Goal: Task Accomplishment & Management: Complete application form

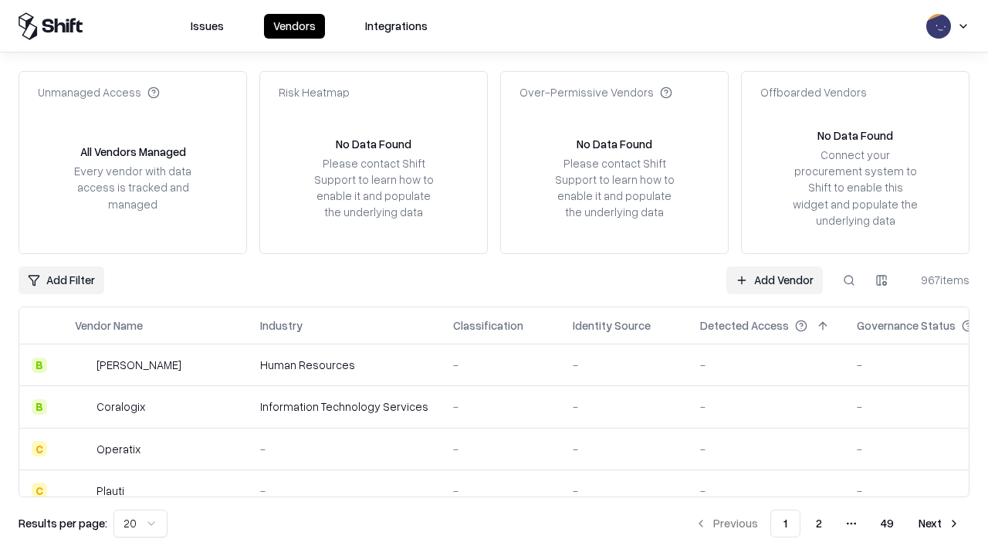
click at [774, 280] on link "Add Vendor" at bounding box center [775, 280] width 97 height 28
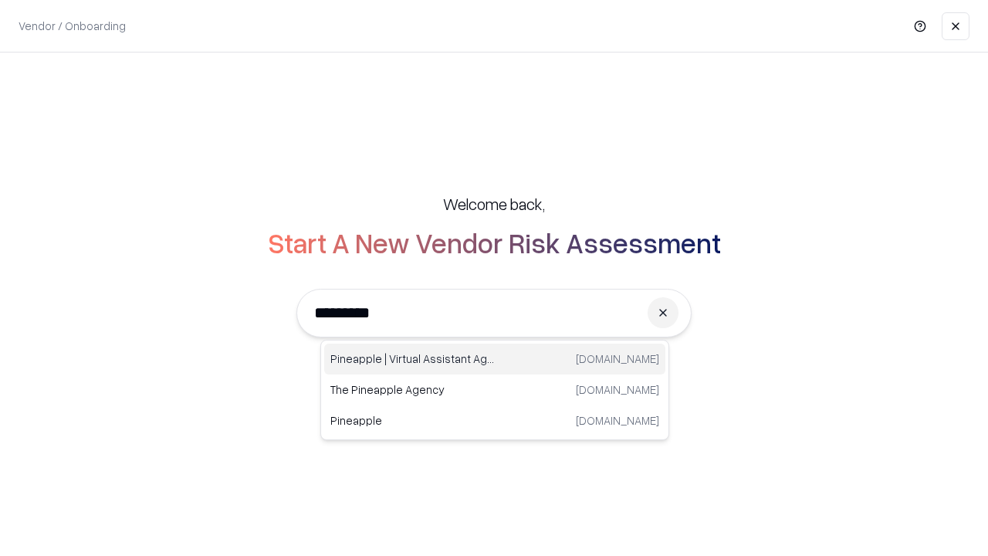
click at [495, 359] on div "Pineapple | Virtual Assistant Agency [DOMAIN_NAME]" at bounding box center [494, 359] width 341 height 31
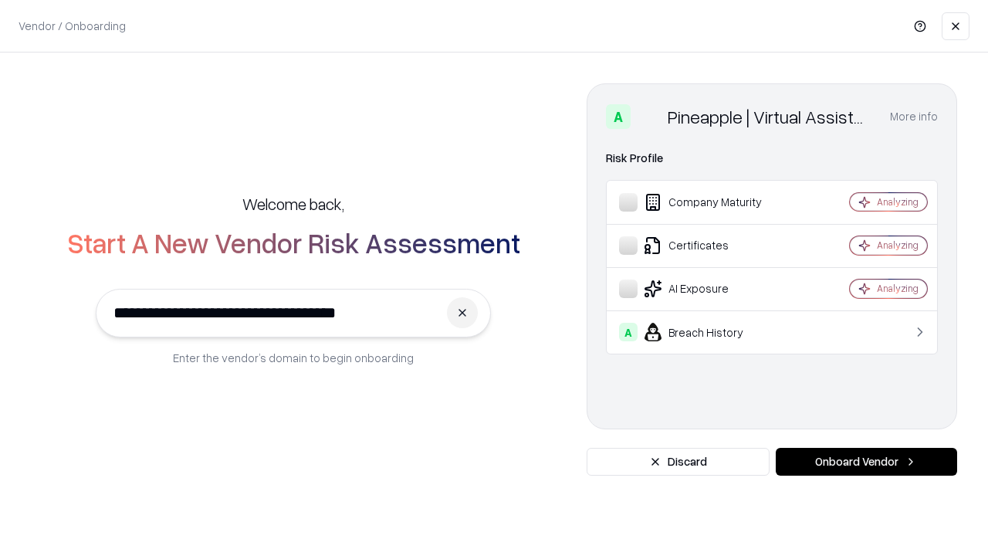
type input "**********"
click at [866, 462] on button "Onboard Vendor" at bounding box center [866, 462] width 181 height 28
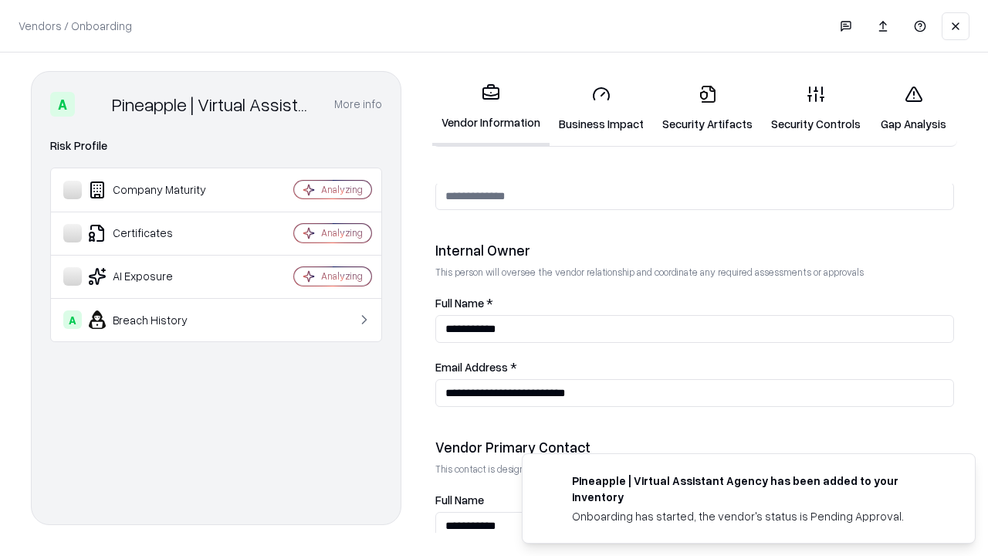
scroll to position [800, 0]
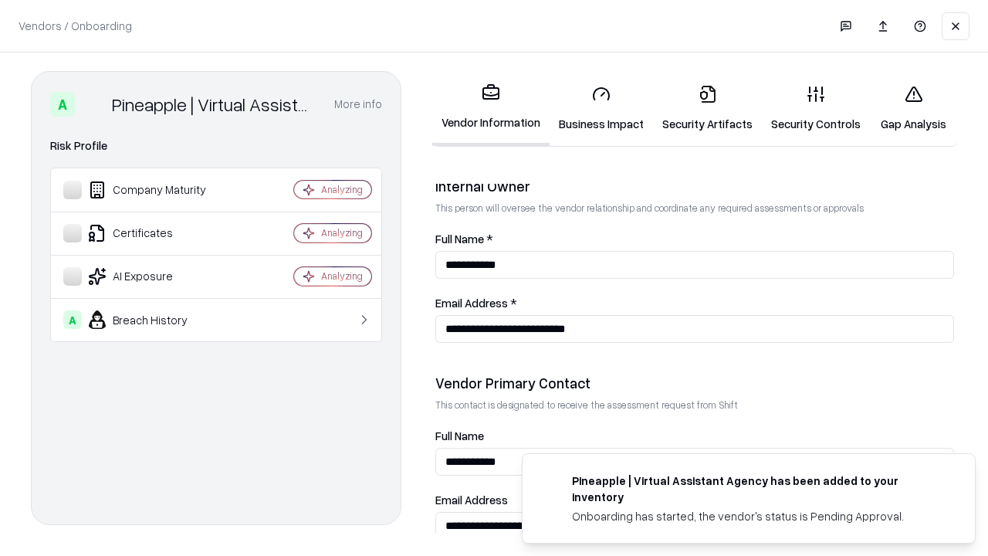
click at [601, 108] on link "Business Impact" at bounding box center [601, 109] width 103 height 72
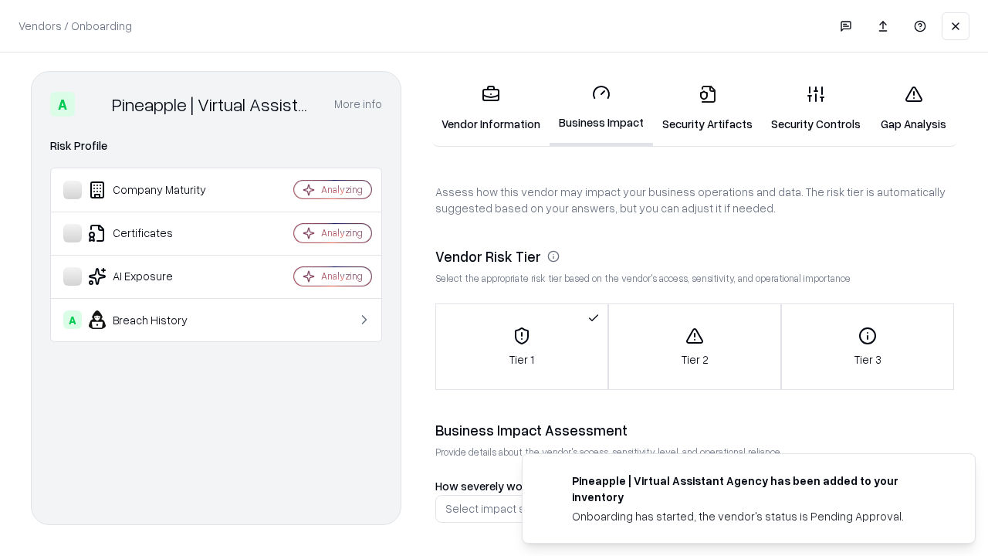
click at [707, 108] on link "Security Artifacts" at bounding box center [707, 109] width 109 height 72
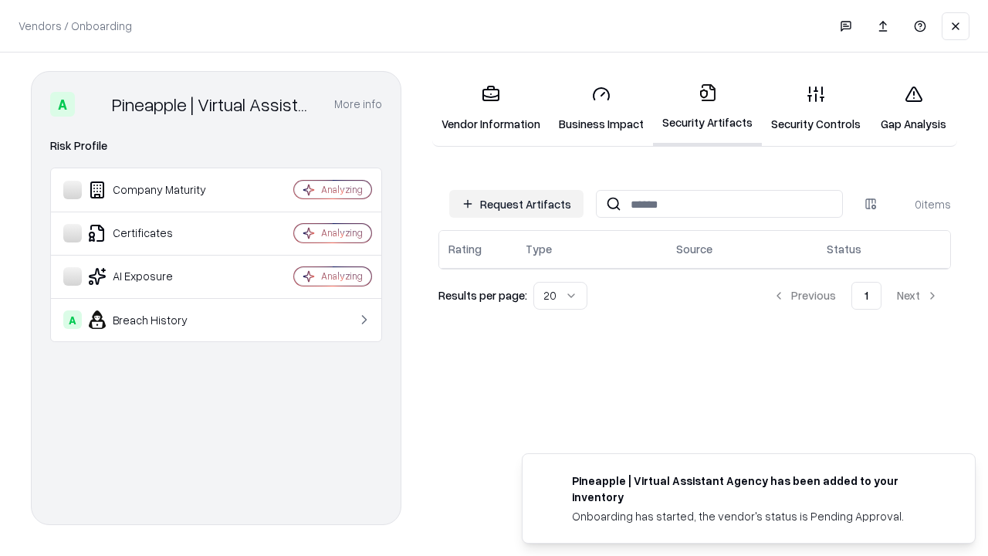
click at [517, 204] on button "Request Artifacts" at bounding box center [516, 204] width 134 height 28
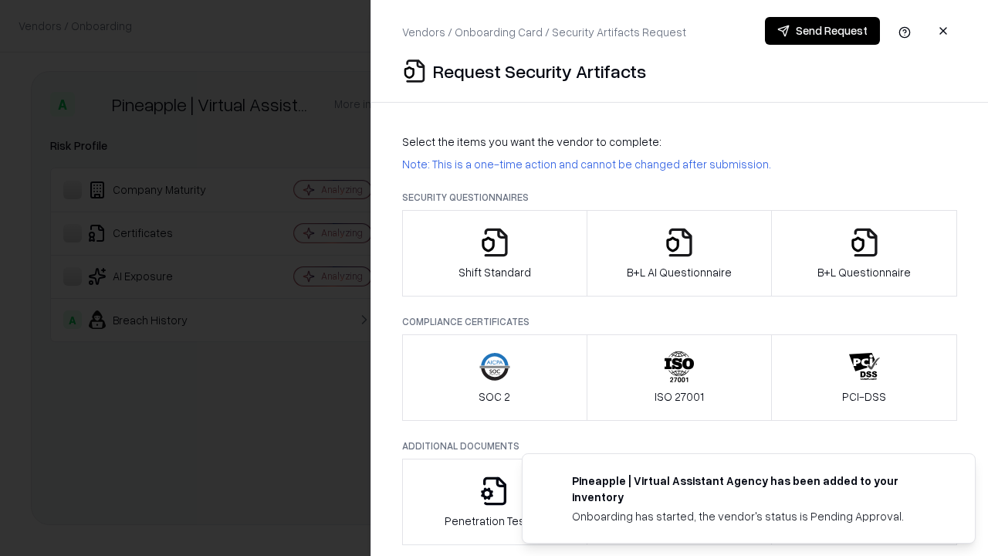
click at [494, 253] on icon "button" at bounding box center [494, 242] width 31 height 31
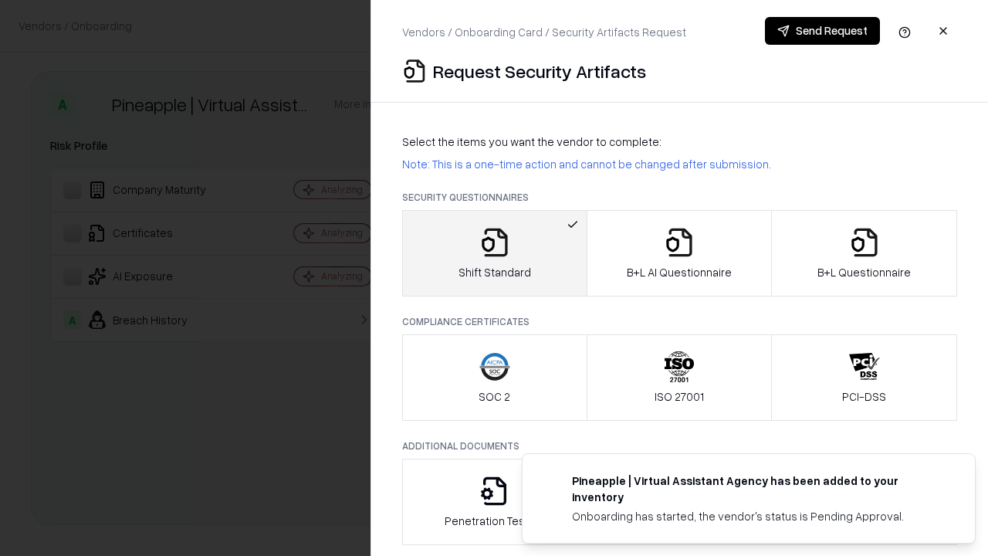
click at [822, 31] on button "Send Request" at bounding box center [822, 31] width 115 height 28
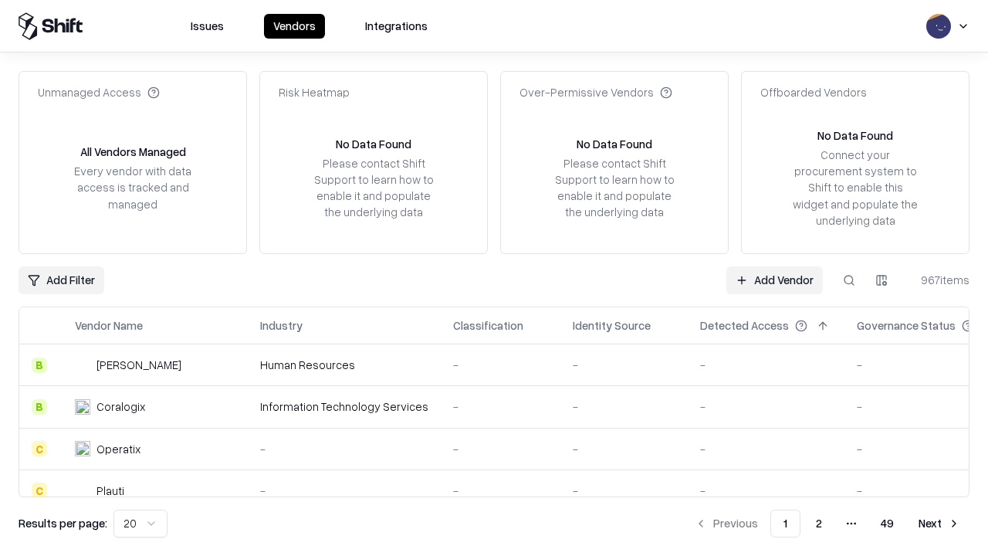
click at [849, 280] on button at bounding box center [849, 280] width 28 height 28
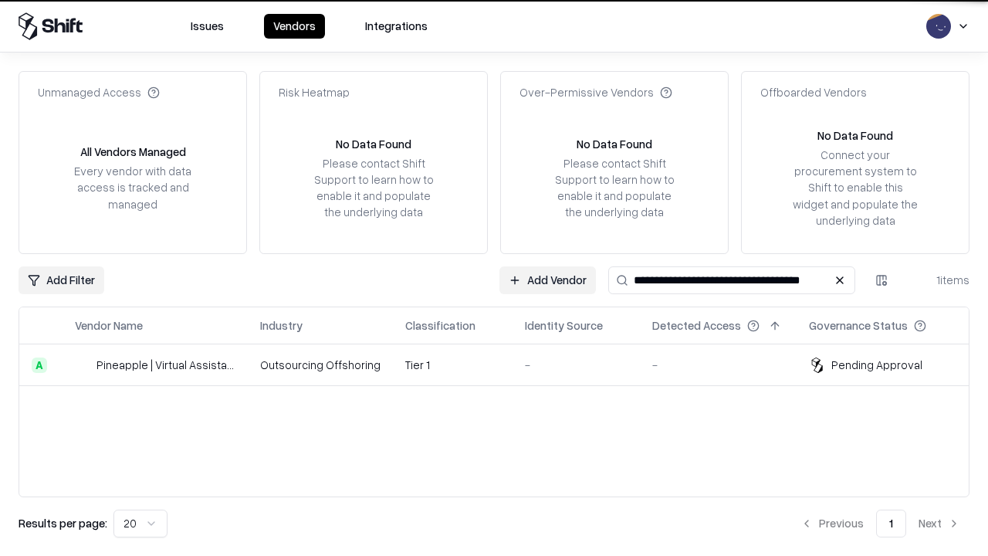
type input "**********"
click at [503, 364] on td "Tier 1" at bounding box center [453, 365] width 120 height 42
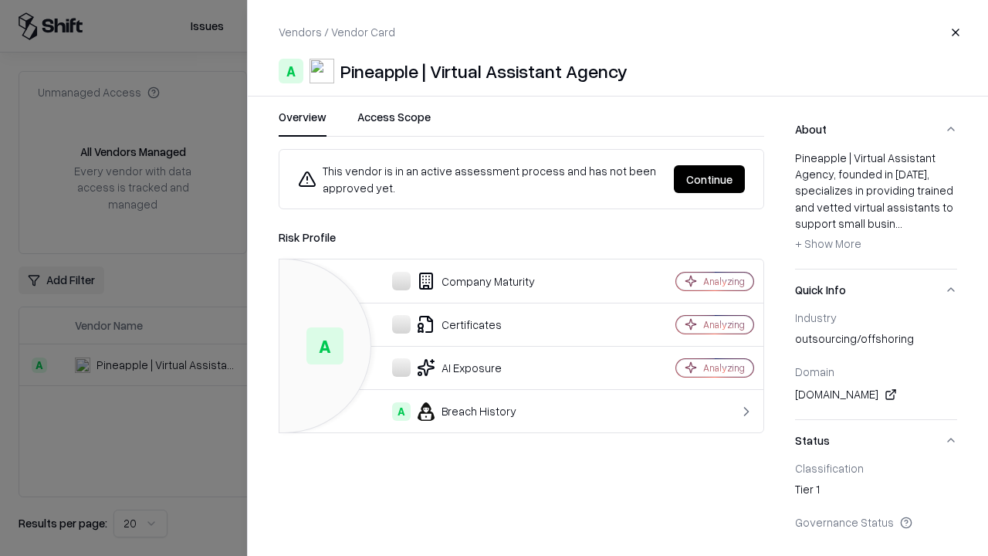
click at [710, 179] on button "Continue" at bounding box center [709, 179] width 71 height 28
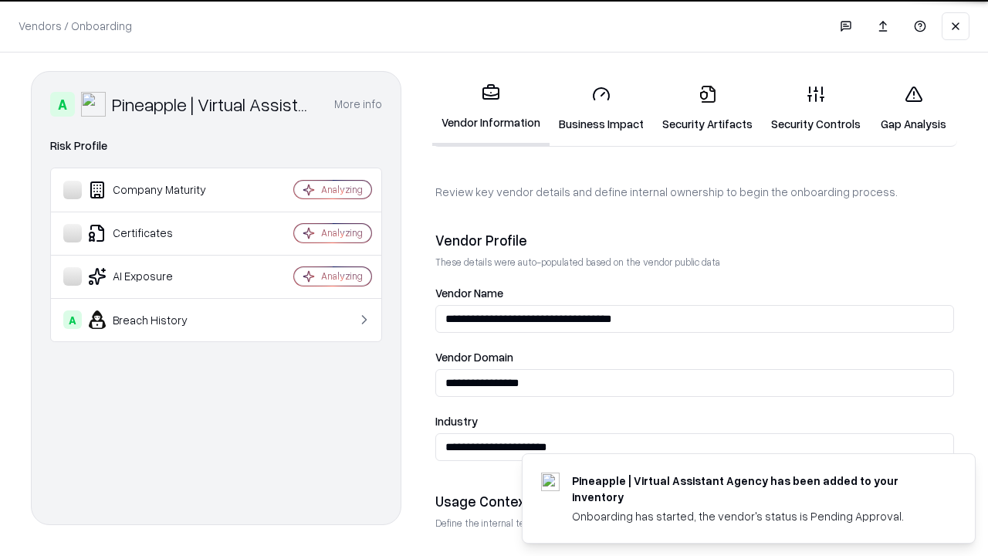
click at [707, 108] on link "Security Artifacts" at bounding box center [707, 109] width 109 height 72
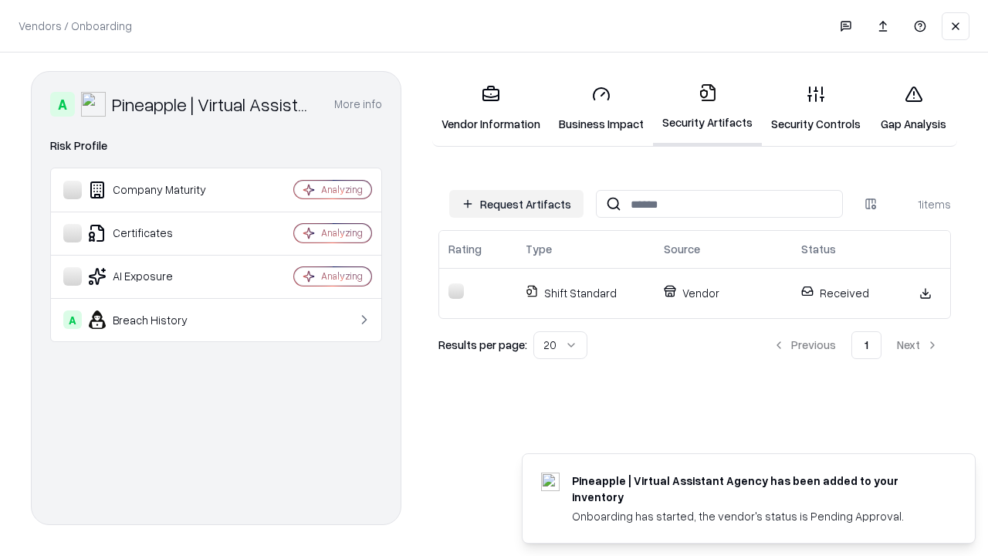
click at [913, 108] on link "Gap Analysis" at bounding box center [913, 109] width 87 height 72
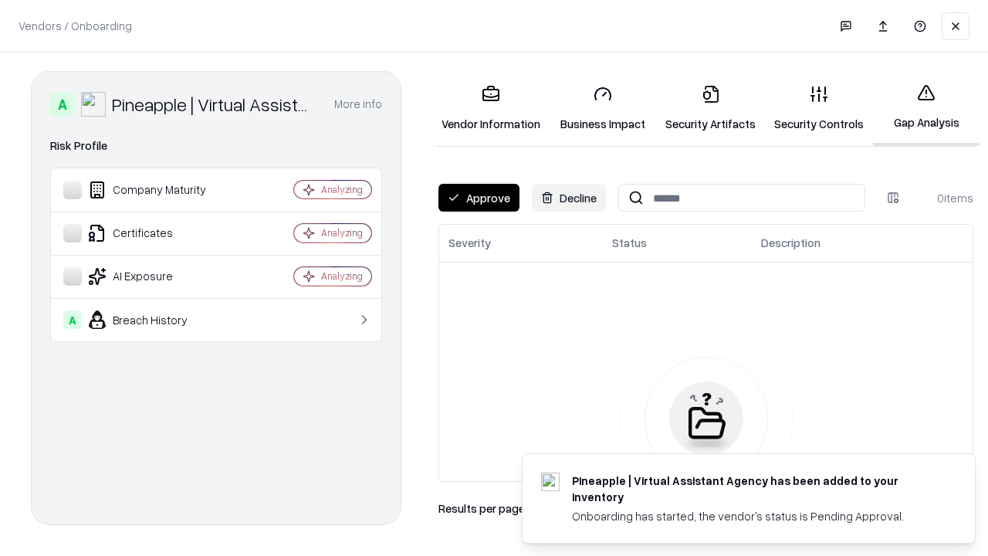
click at [479, 198] on button "Approve" at bounding box center [479, 198] width 81 height 28
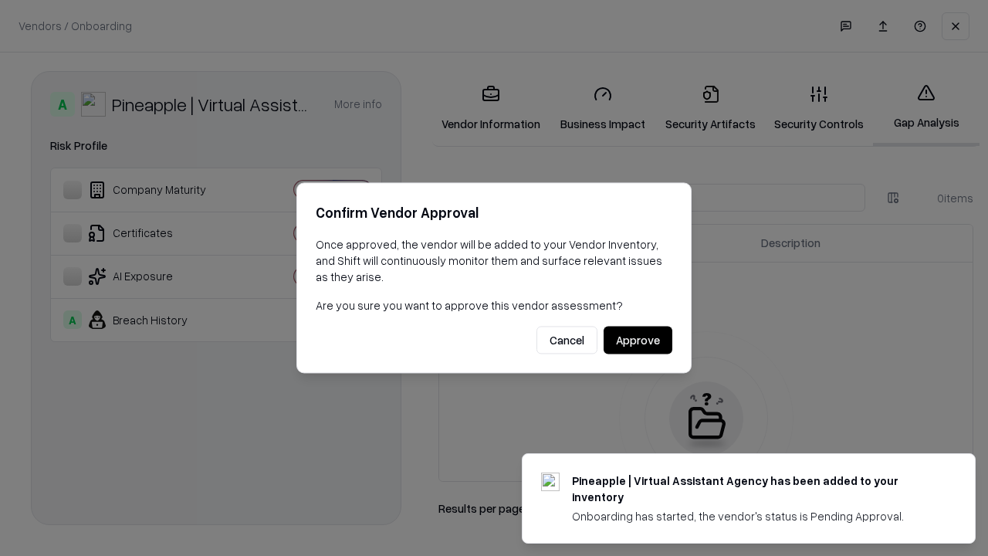
click at [638, 340] on button "Approve" at bounding box center [638, 341] width 69 height 28
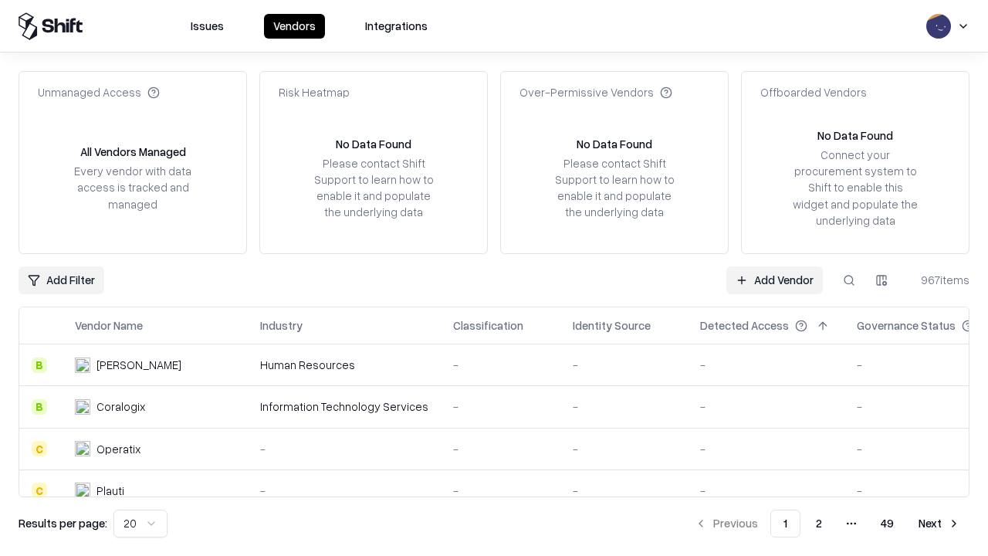
type input "**********"
click at [774, 280] on link "Add Vendor" at bounding box center [775, 280] width 97 height 28
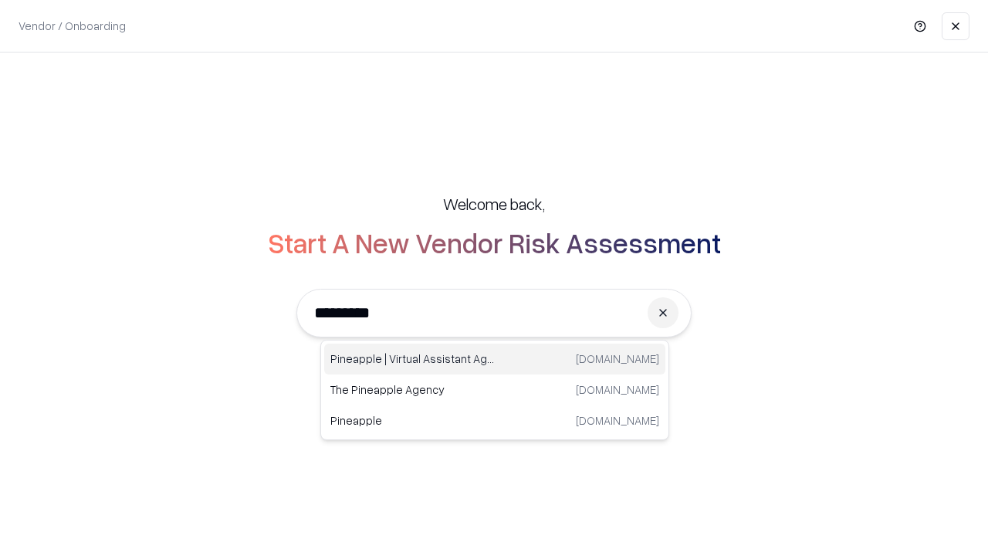
click at [495, 359] on div "Pineapple | Virtual Assistant Agency [DOMAIN_NAME]" at bounding box center [494, 359] width 341 height 31
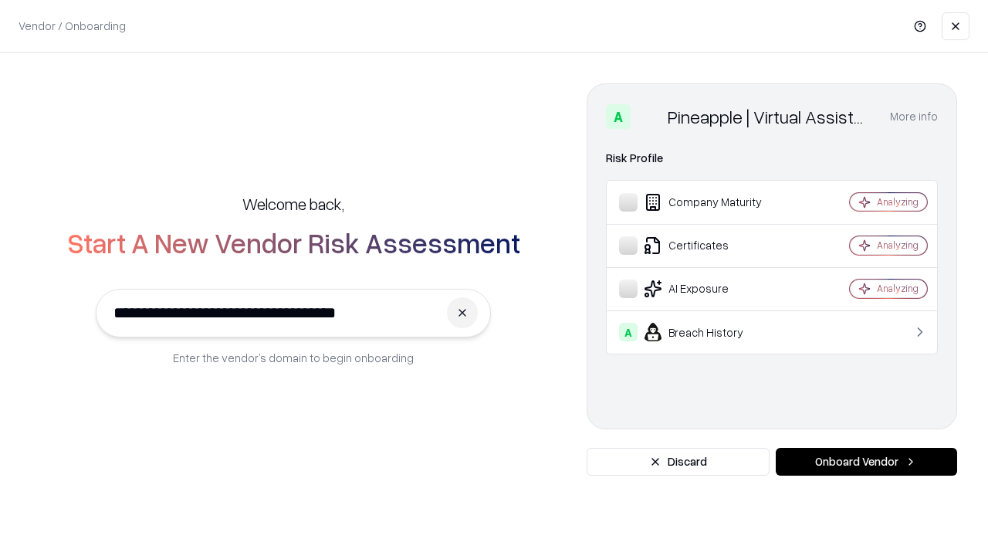
type input "**********"
click at [866, 462] on button "Onboard Vendor" at bounding box center [866, 462] width 181 height 28
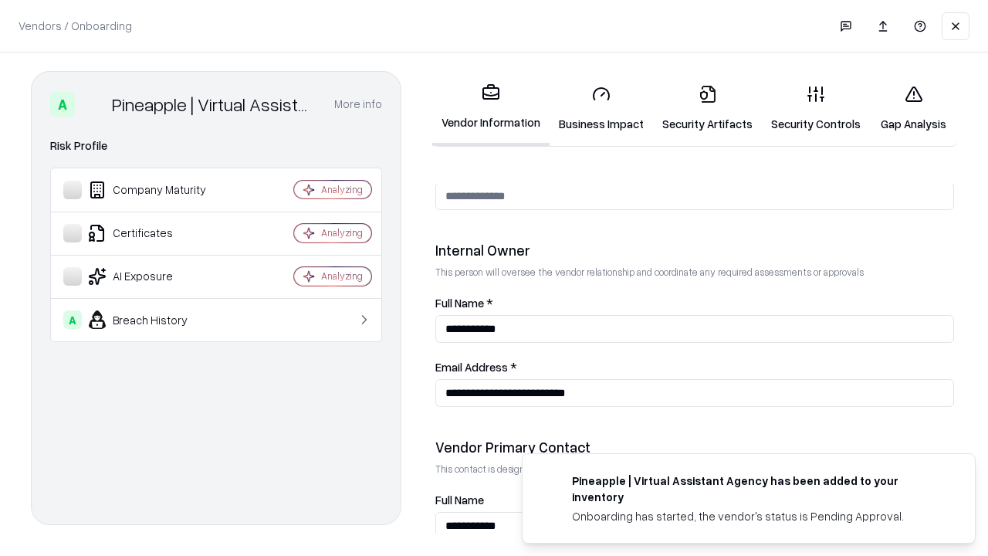
scroll to position [800, 0]
